Goal: Information Seeking & Learning: Find specific fact

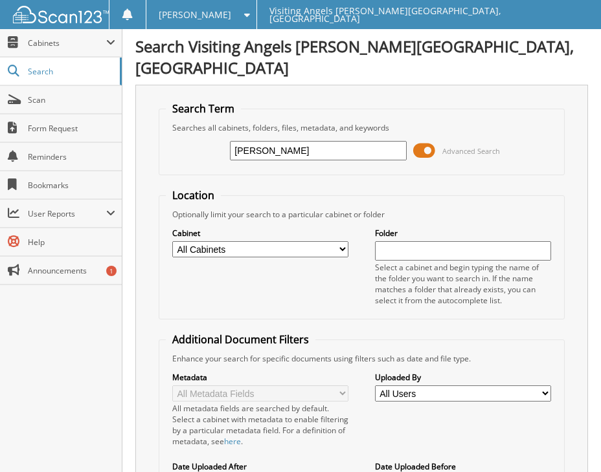
type input "[PERSON_NAME]"
click at [419, 141] on span at bounding box center [424, 150] width 22 height 19
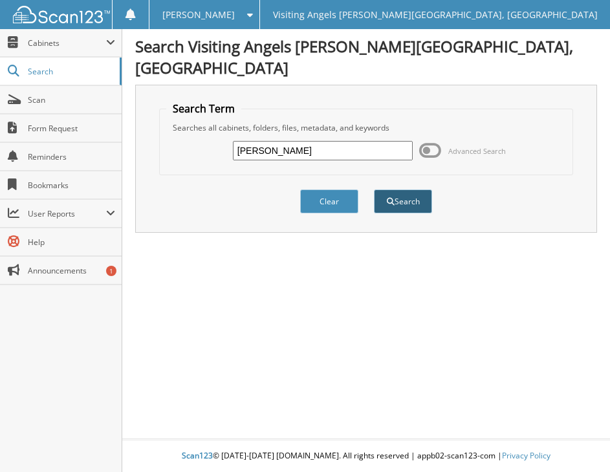
click at [387, 198] on span "submit" at bounding box center [391, 202] width 8 height 8
